Goal: Use online tool/utility: Utilize a website feature to perform a specific function

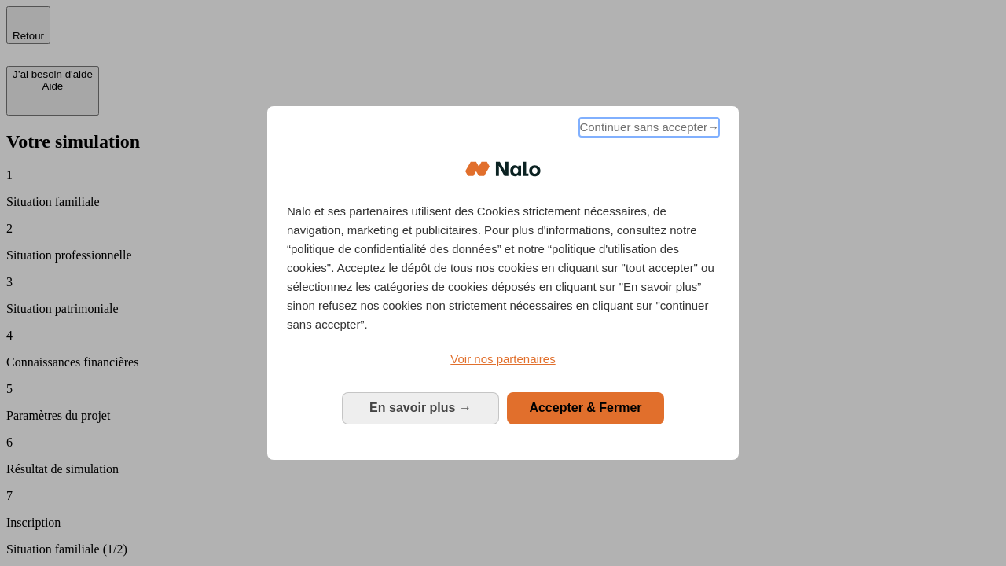
click at [648, 130] on span "Continuer sans accepter →" at bounding box center [649, 127] width 140 height 19
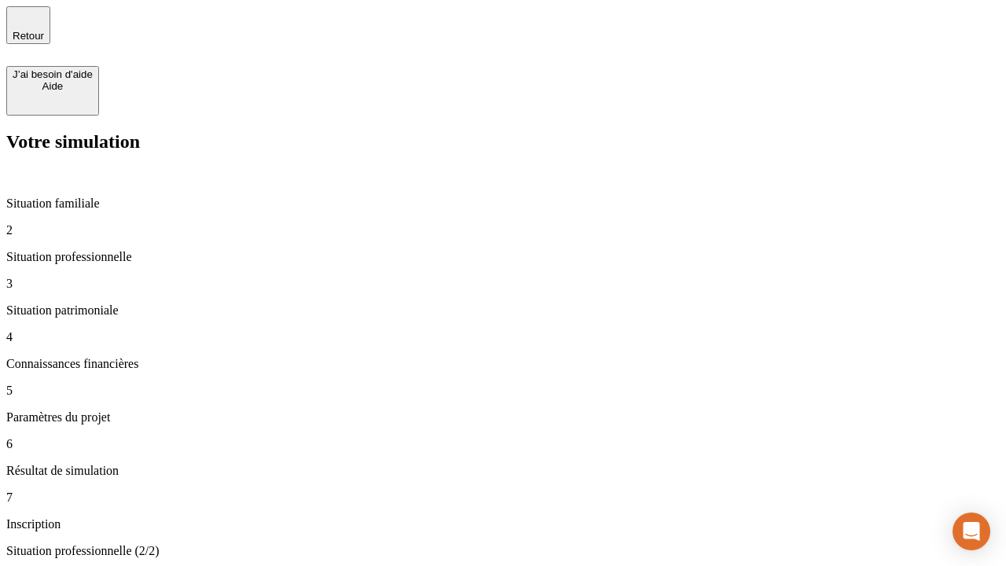
type input "70 000"
type input "1 000"
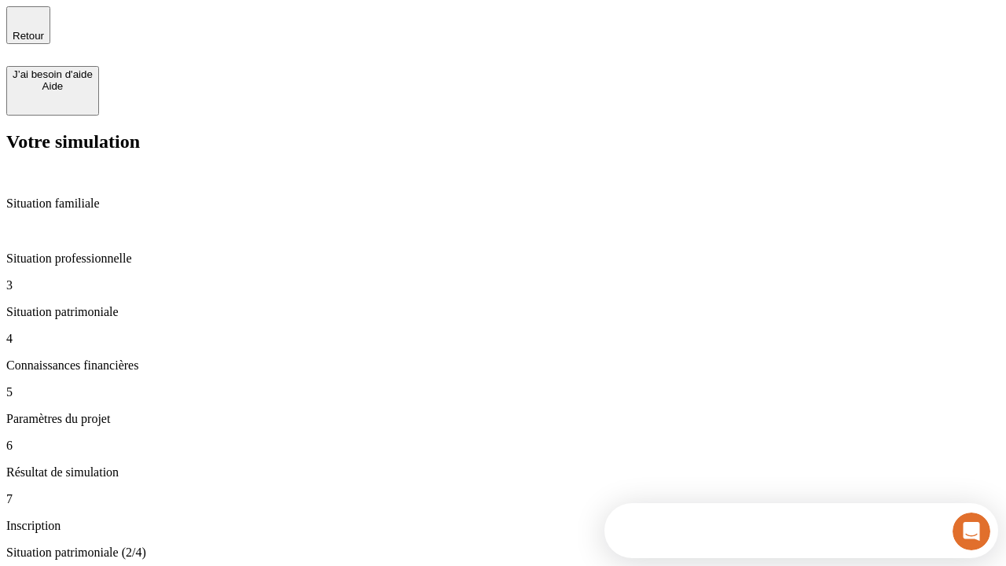
type input "800"
type input "6"
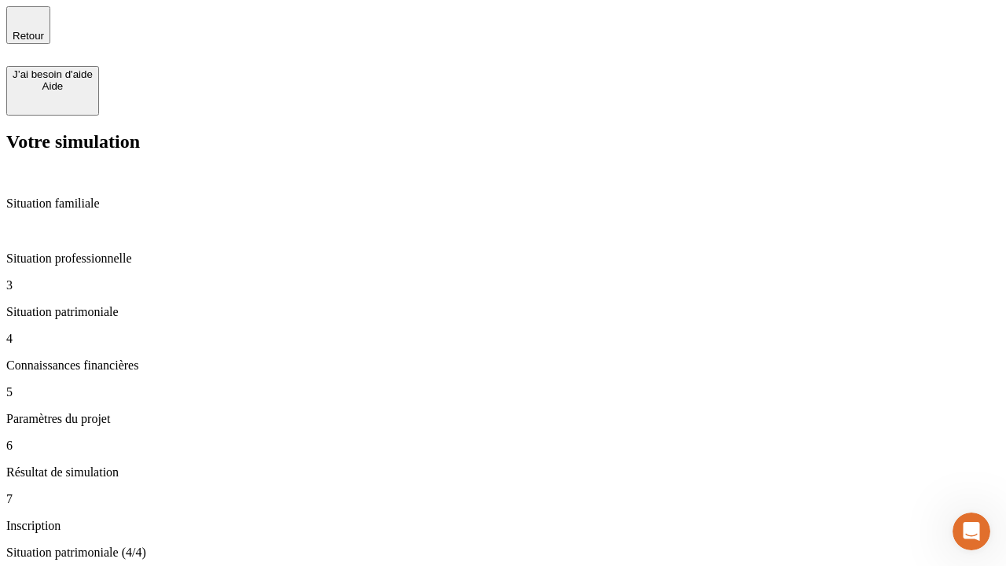
type input "400"
type input "3"
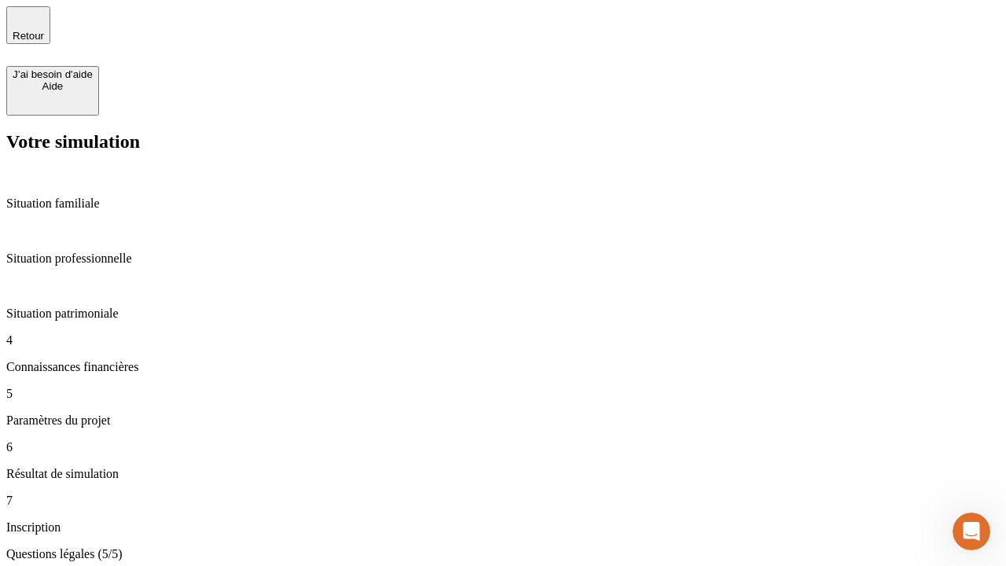
type input "35"
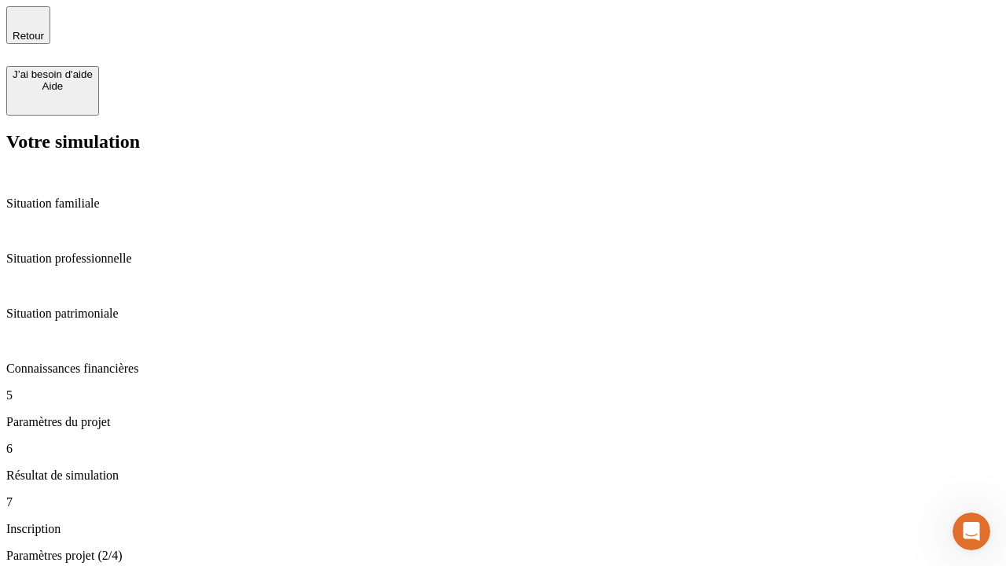
type input "500"
type input "640"
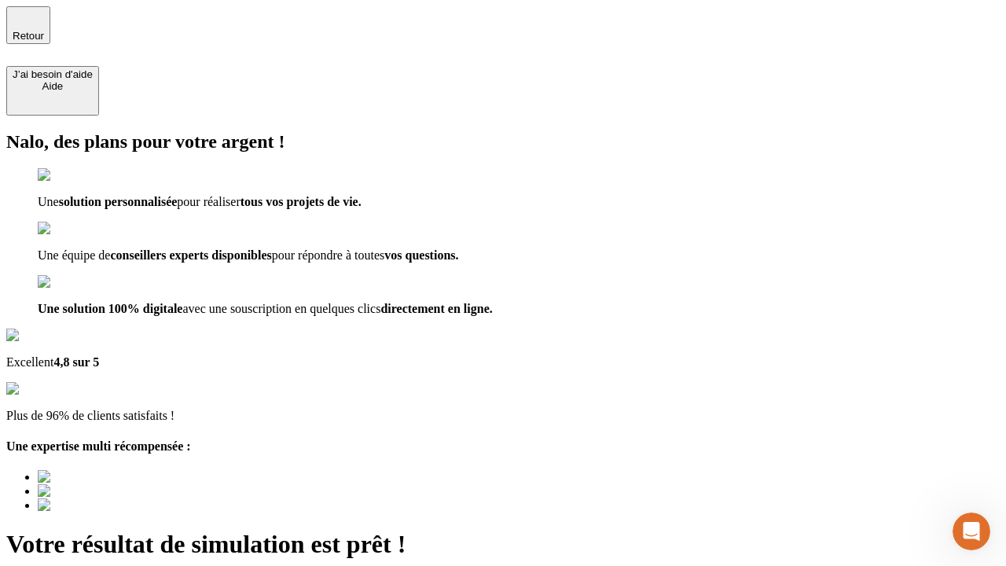
scroll to position [11, 0]
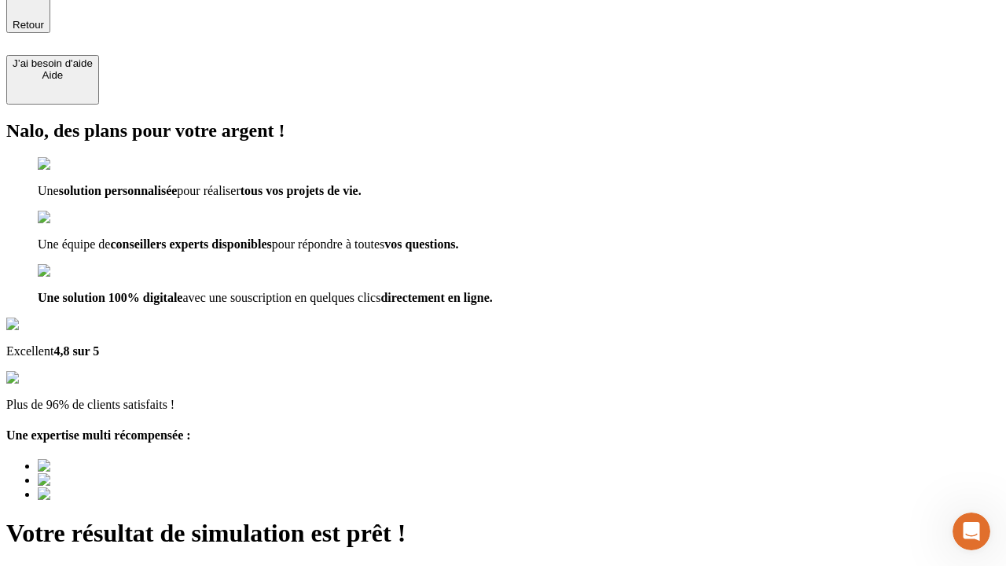
type input "[EMAIL_ADDRESS][DOMAIN_NAME]"
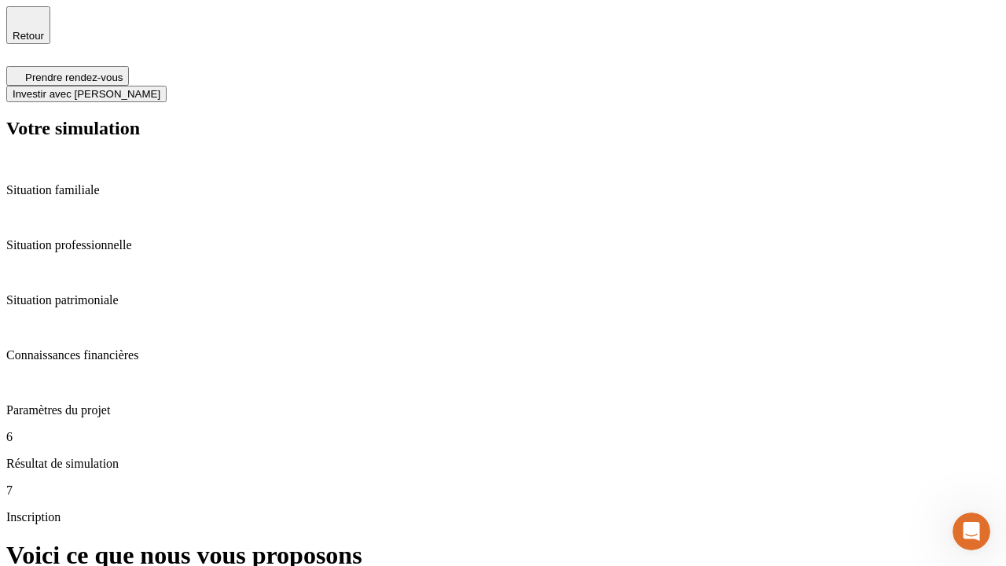
click at [160, 88] on span "Investir avec [PERSON_NAME]" at bounding box center [87, 94] width 148 height 12
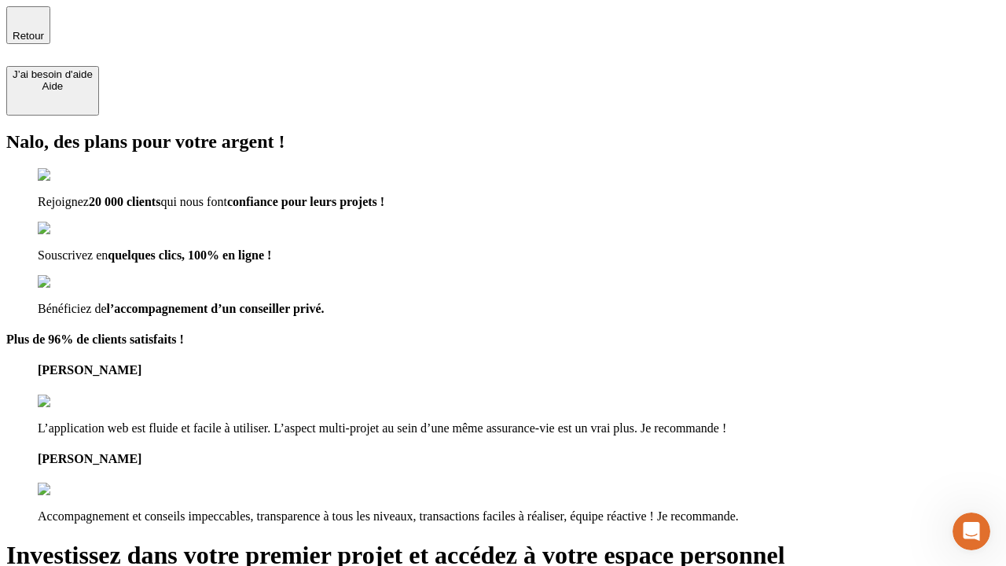
type input "[PERSON_NAME][EMAIL_ADDRESS][DOMAIN_NAME]"
